Goal: Check status: Check status

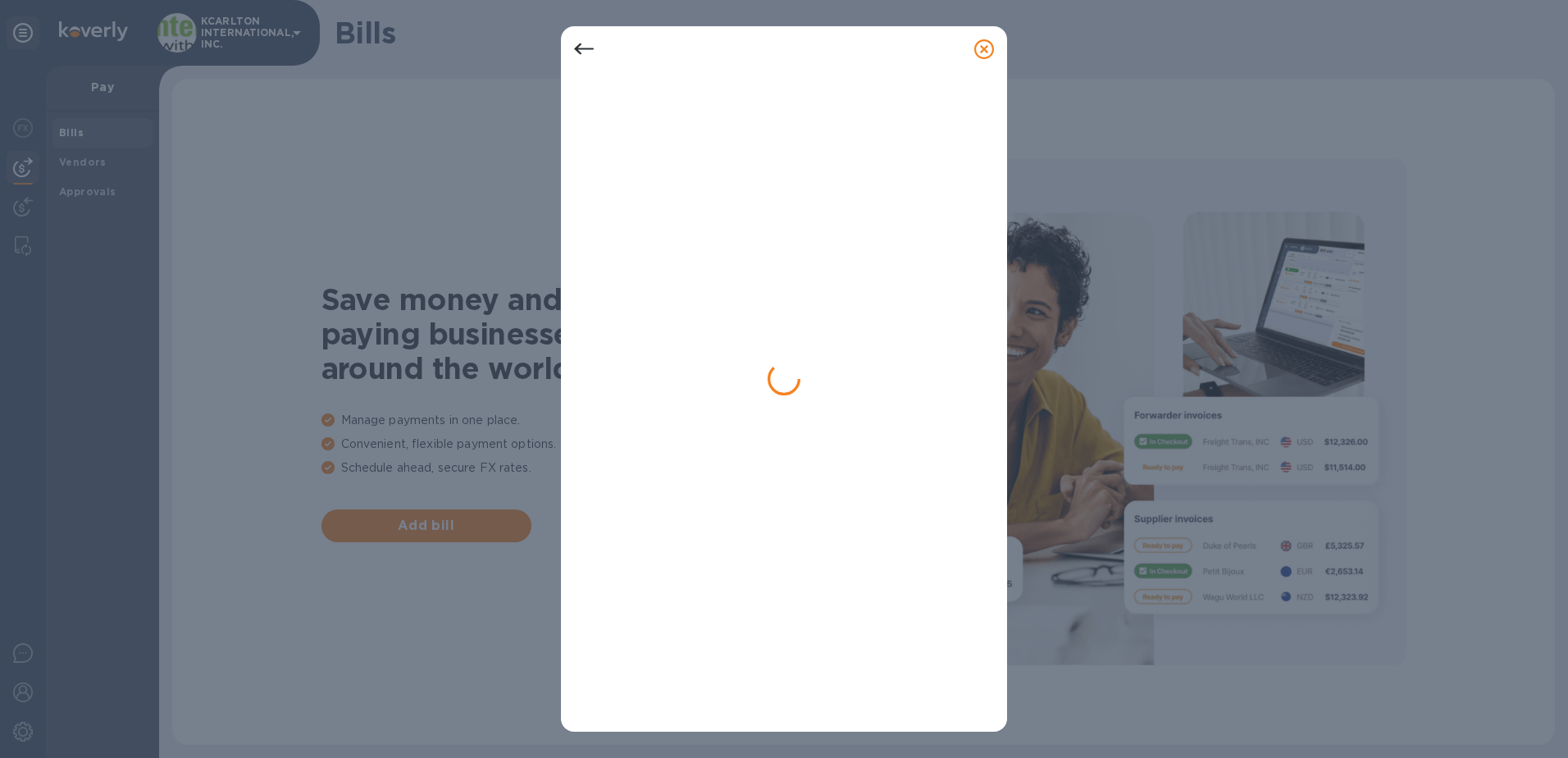
click at [987, 46] on icon at bounding box center [984, 50] width 20 height 20
